Goal: Information Seeking & Learning: Learn about a topic

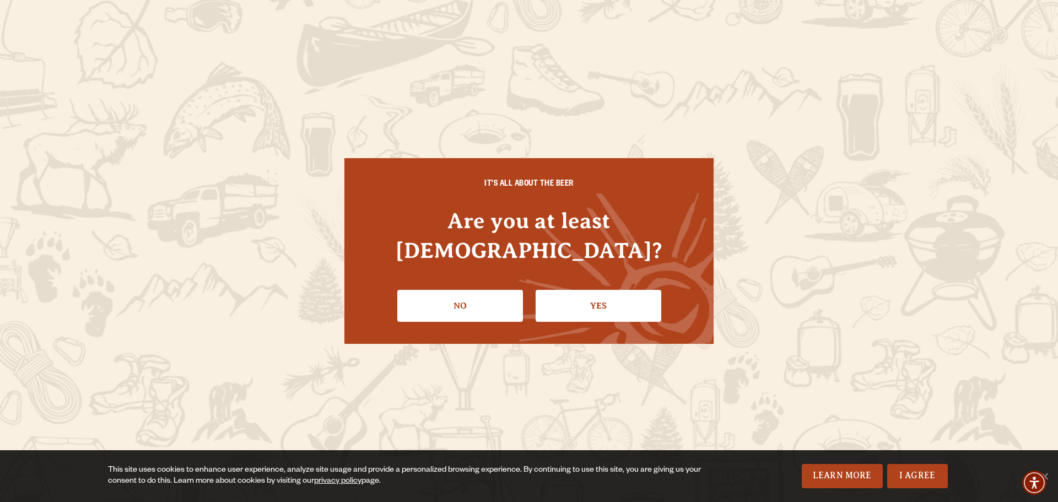
click at [605, 290] on link "Yes" at bounding box center [599, 306] width 126 height 32
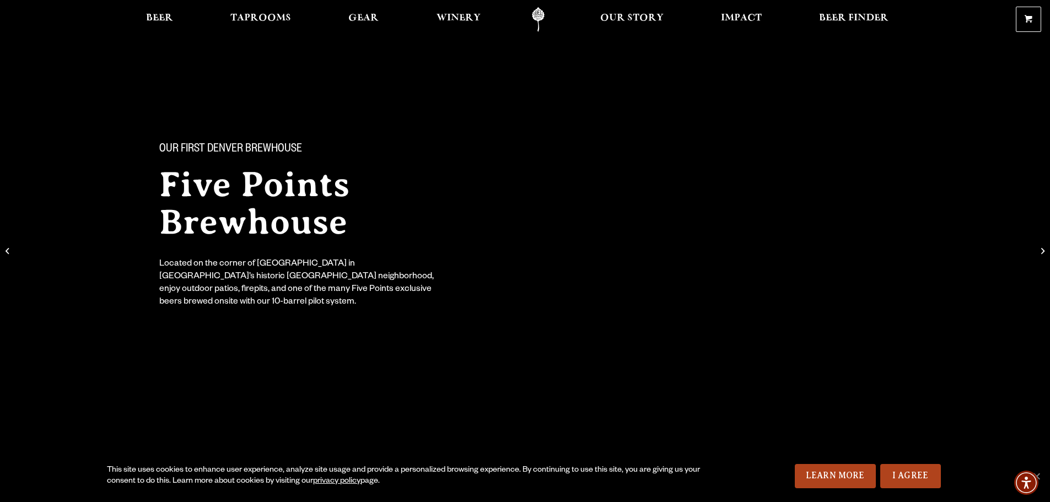
click at [790, 239] on div "Our First Denver Brewhouse Five Points Brewhouse Located on the corner of [GEOG…" at bounding box center [525, 216] width 794 height 219
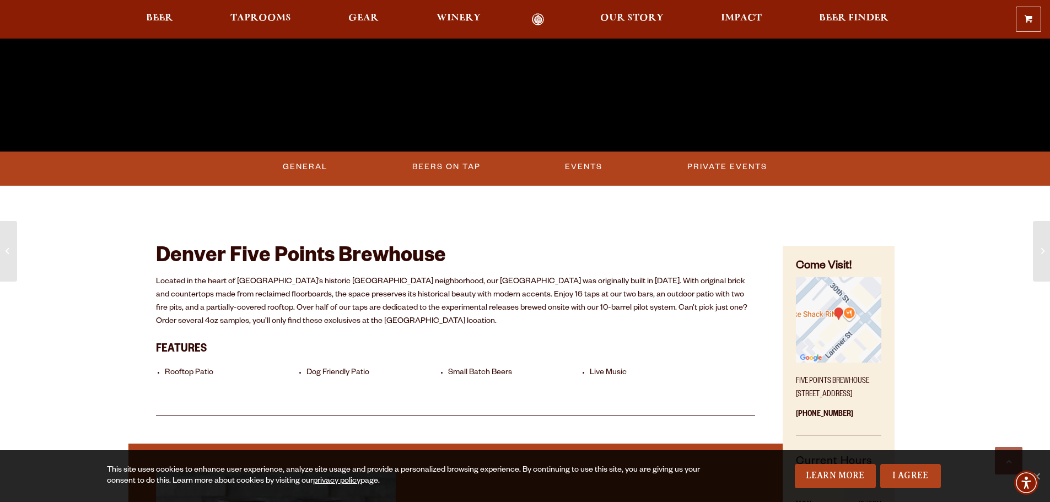
scroll to position [496, 0]
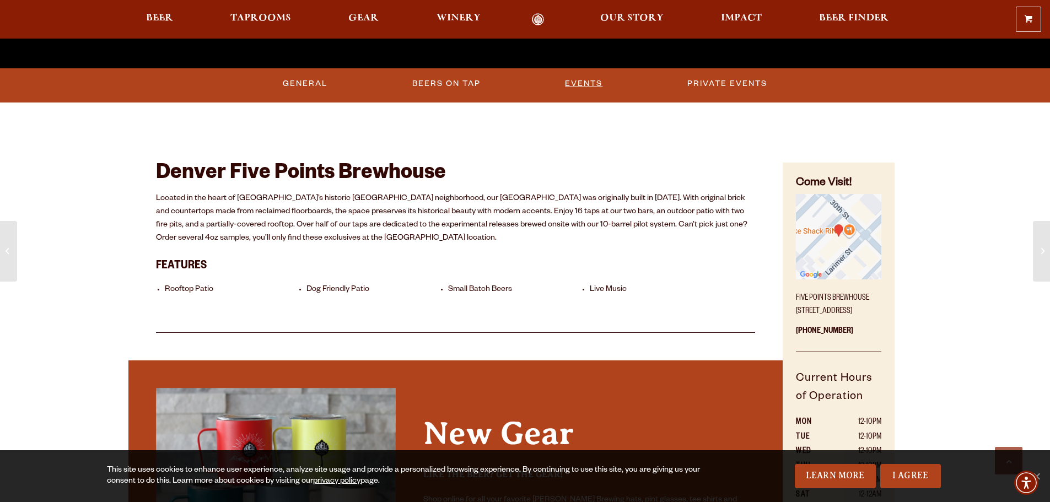
click at [590, 81] on link "Events" at bounding box center [583, 83] width 46 height 25
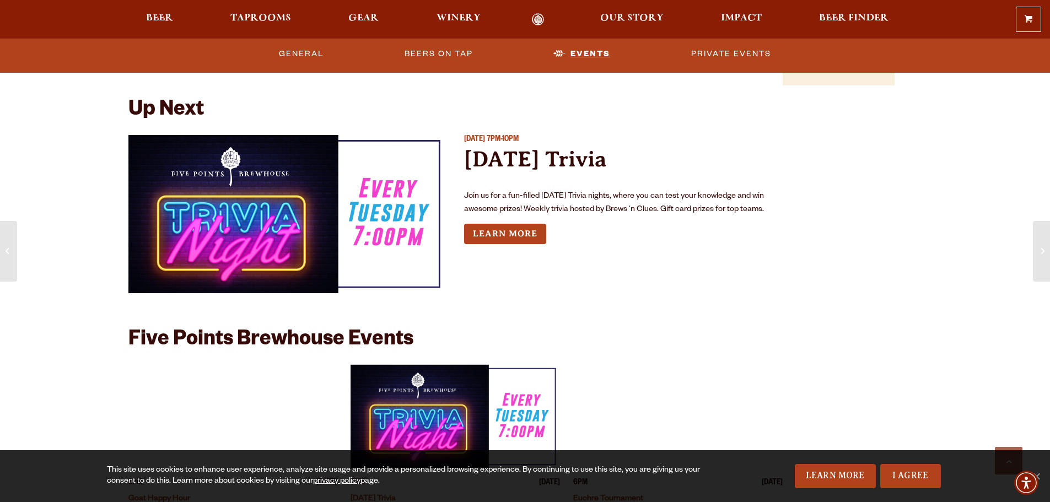
scroll to position [1077, 0]
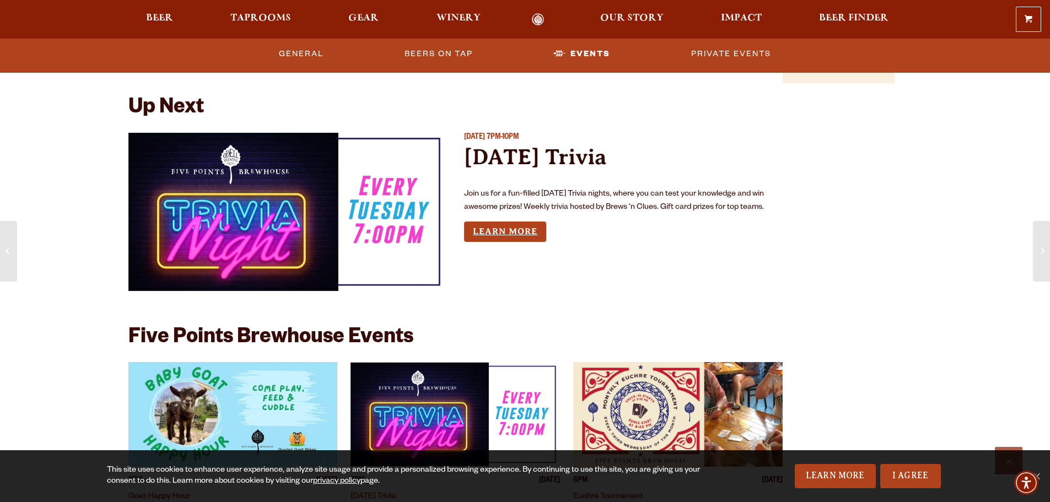
click at [500, 229] on link "Learn More" at bounding box center [505, 232] width 82 height 20
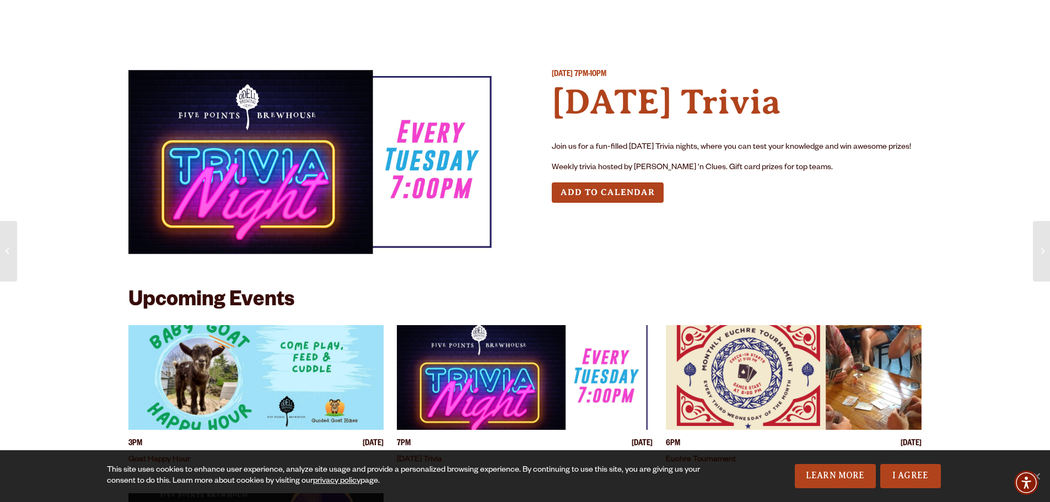
click at [306, 136] on img at bounding box center [313, 161] width 370 height 185
click at [488, 180] on img at bounding box center [313, 161] width 370 height 185
